Goal: Transaction & Acquisition: Purchase product/service

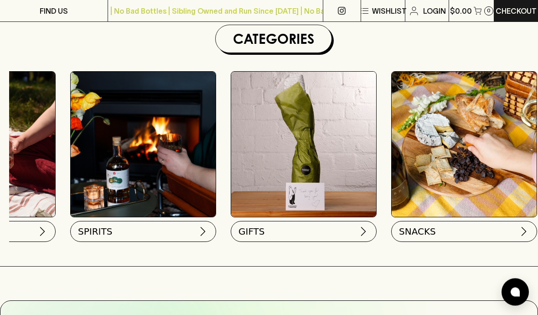
scroll to position [0, 759]
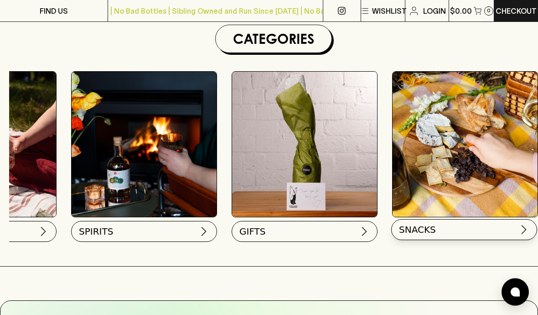
click at [466, 232] on button "SNACKS" at bounding box center [464, 229] width 146 height 21
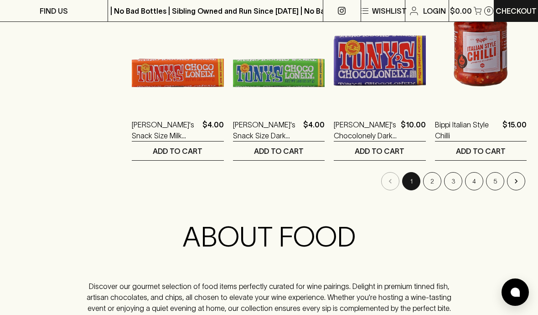
scroll to position [1194, 0]
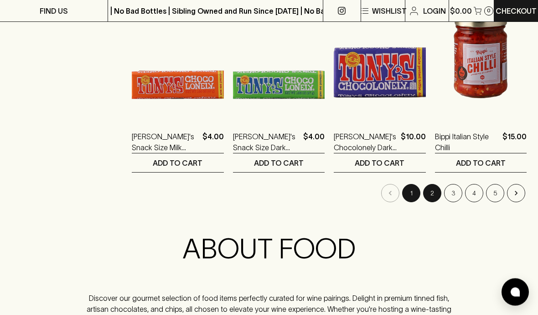
click at [435, 189] on button "2" at bounding box center [432, 193] width 18 height 18
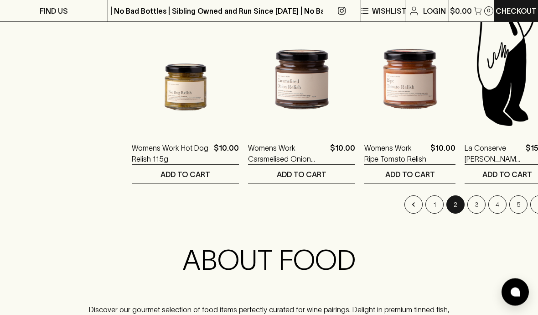
scroll to position [1183, 0]
click at [535, 206] on icon "Go to next page" at bounding box center [539, 204] width 9 height 9
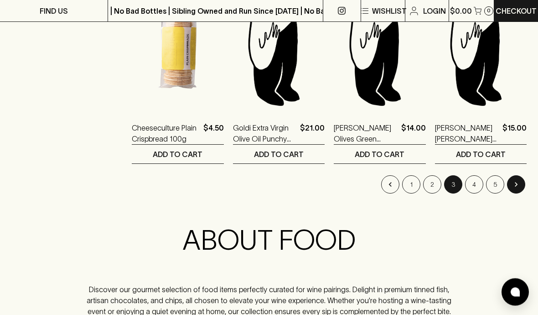
scroll to position [1203, 0]
click at [518, 184] on icon "Go to next page" at bounding box center [516, 184] width 3 height 5
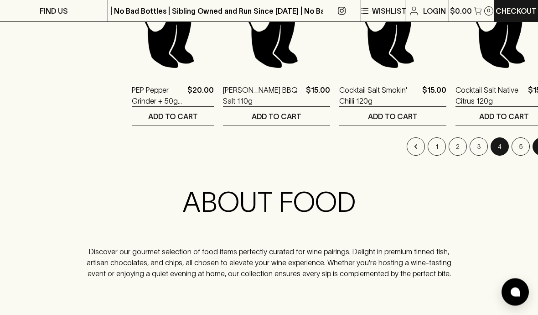
scroll to position [1237, 0]
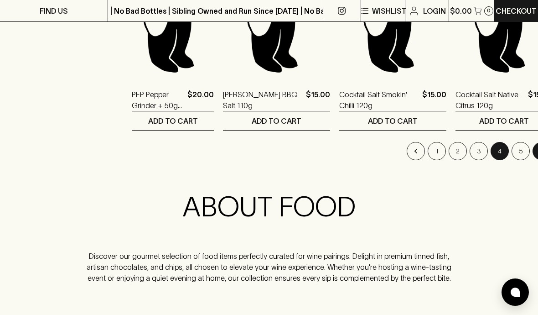
click at [537, 152] on icon "Go to next page" at bounding box center [541, 150] width 9 height 9
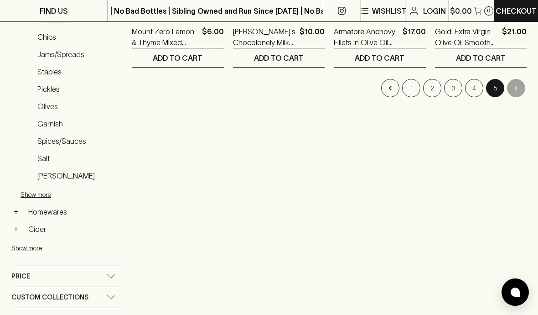
scroll to position [331, 0]
click at [16, 213] on button "+" at bounding box center [15, 211] width 9 height 9
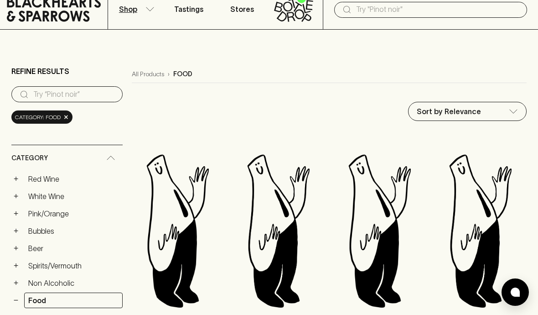
scroll to position [0, 0]
